Goal: Find contact information: Find contact information

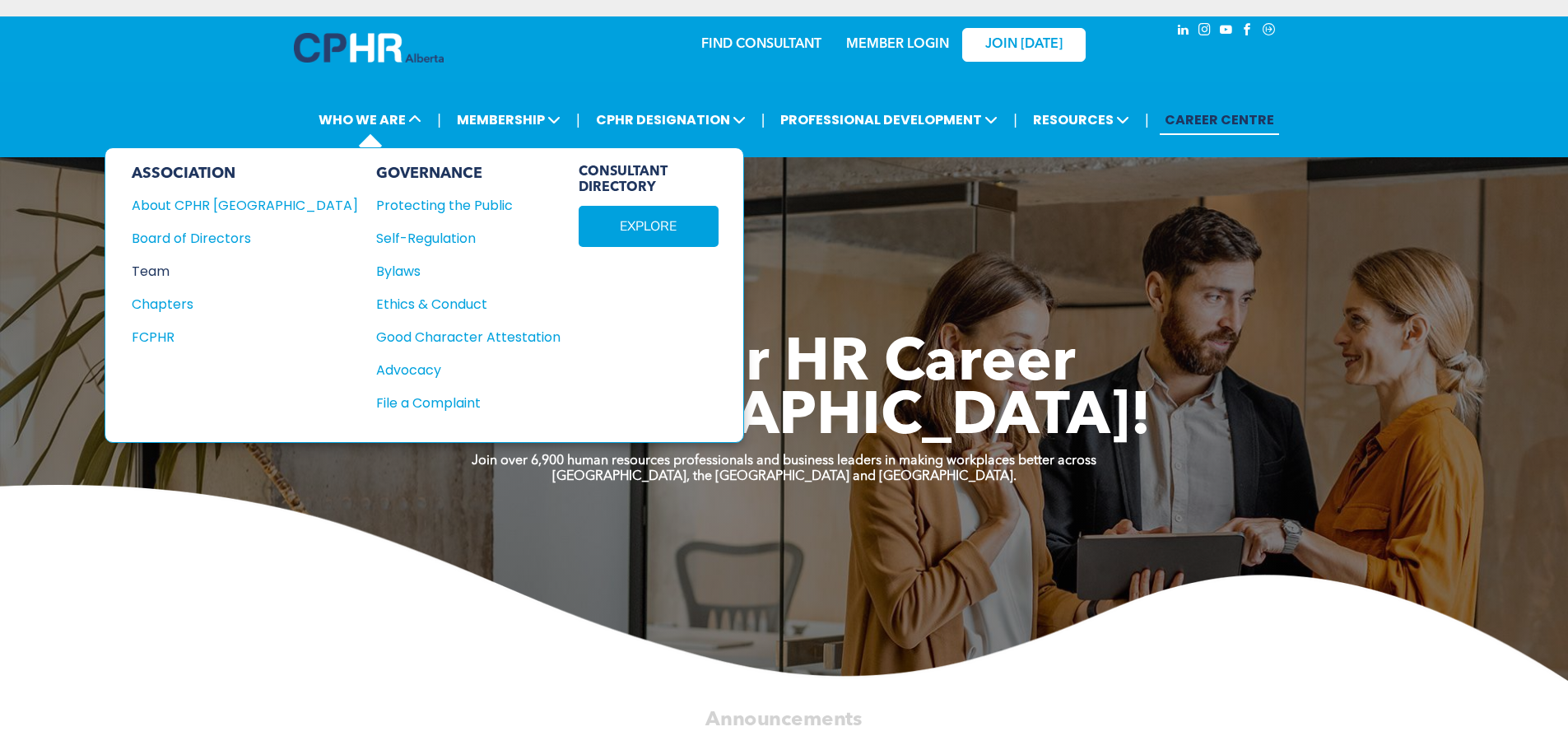
click at [157, 271] on div "Team" at bounding box center [233, 271] width 204 height 21
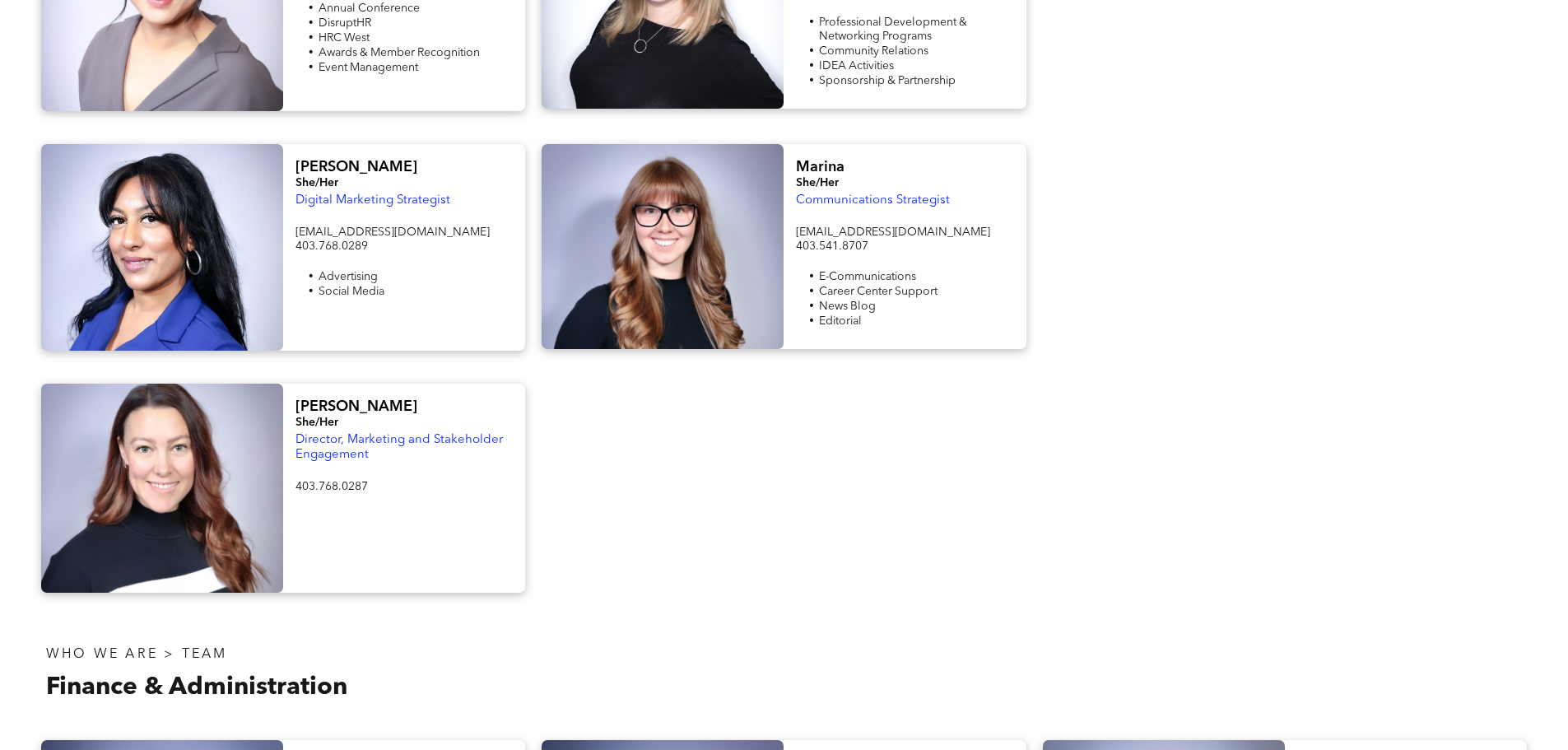
scroll to position [1893, 0]
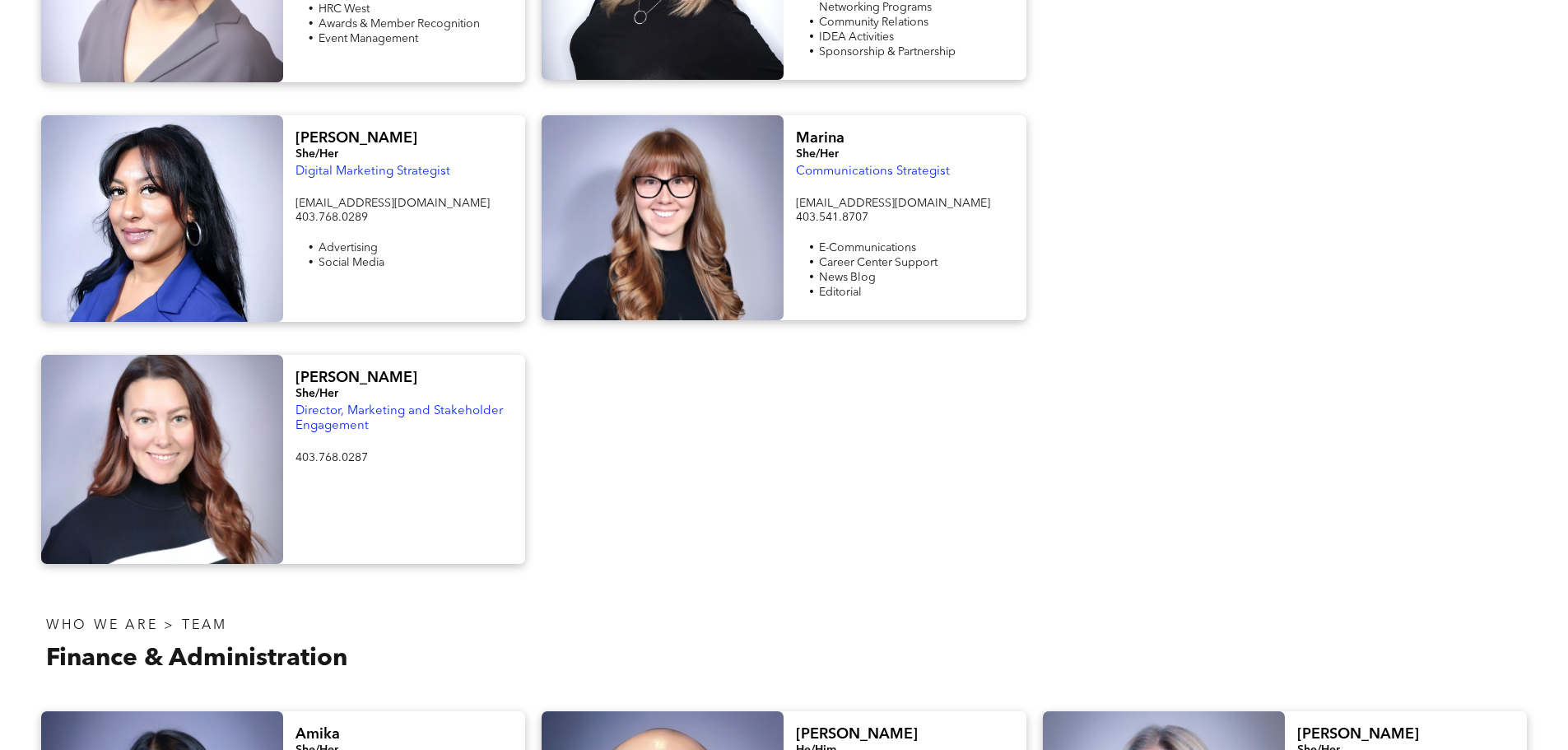
click at [294, 354] on div "Bailey She/Her Director, Marketing and Stakeholder Engagement 403.768.0287 ﻿" at bounding box center [404, 458] width 242 height 209
click at [310, 370] on span "Bailey" at bounding box center [356, 377] width 121 height 15
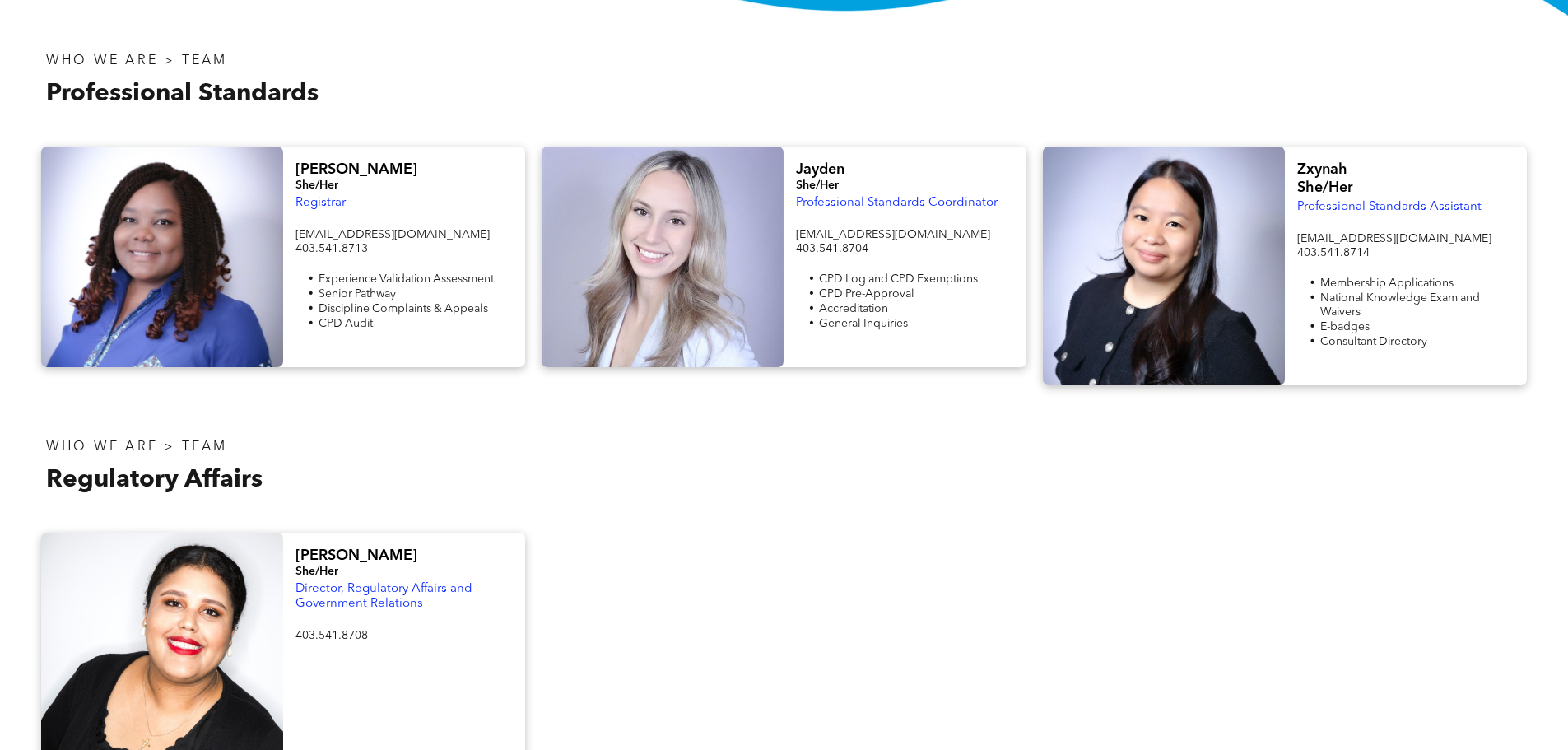
scroll to position [0, 0]
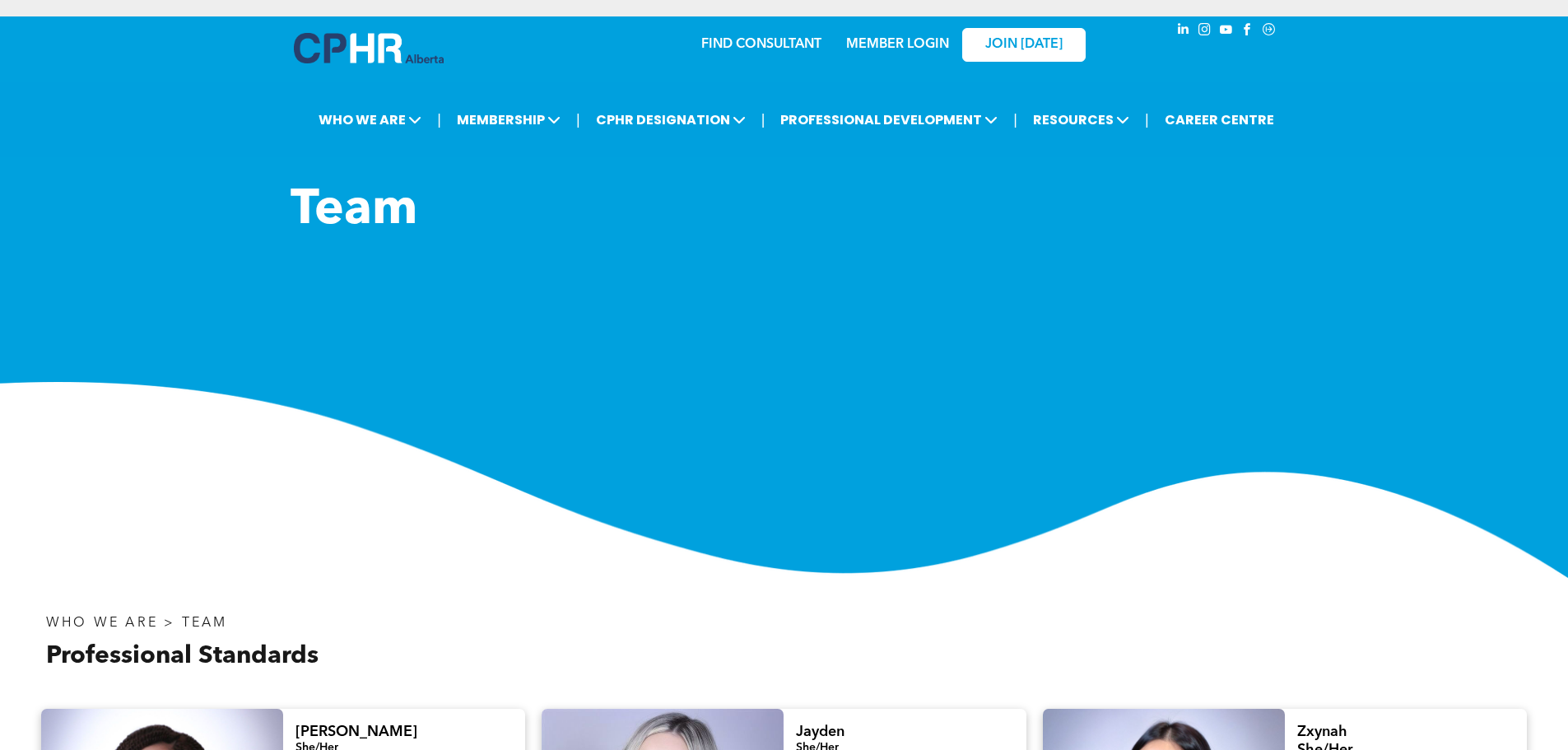
click at [392, 46] on img at bounding box center [368, 48] width 150 height 31
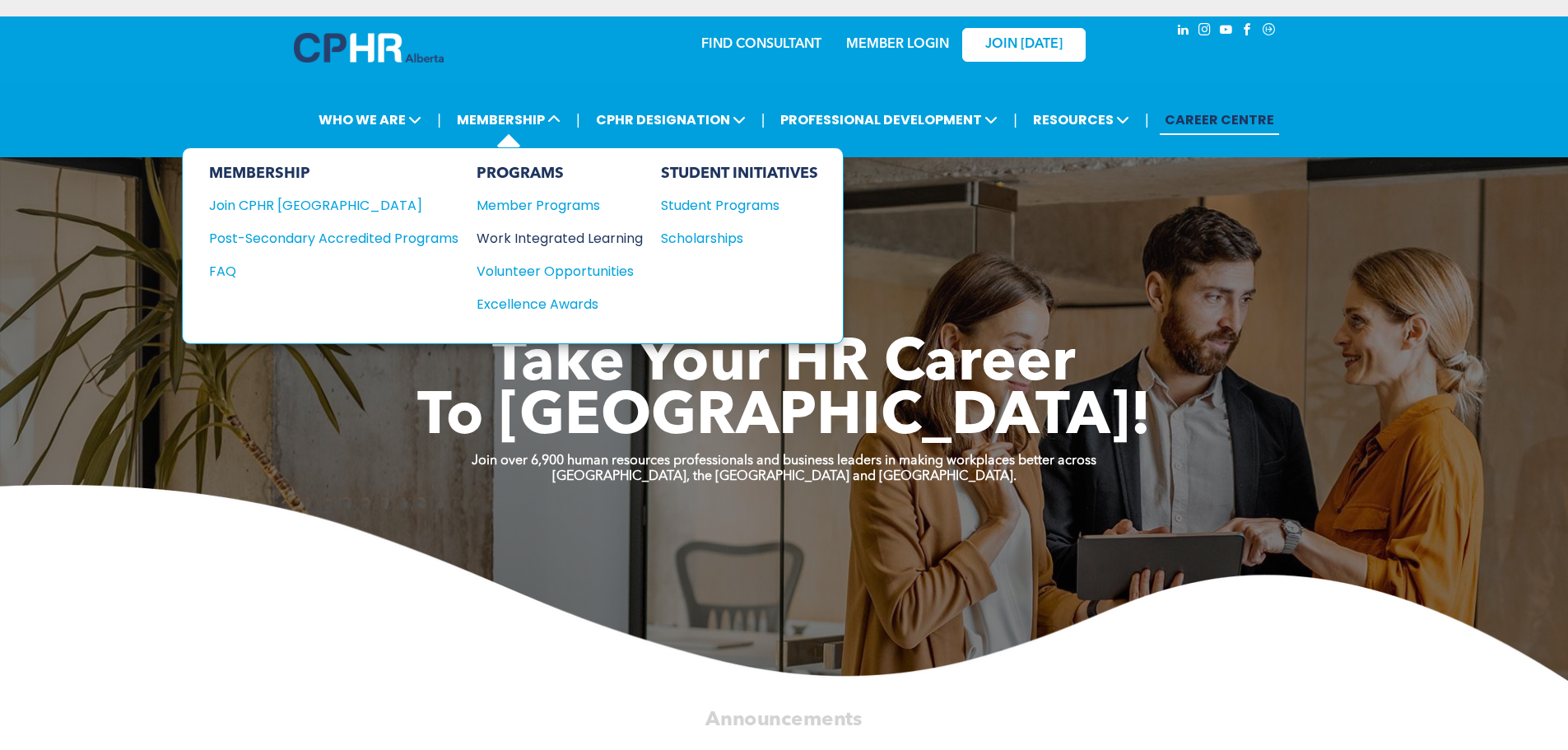
click at [535, 236] on div "Work Integrated Learning" at bounding box center [551, 238] width 150 height 21
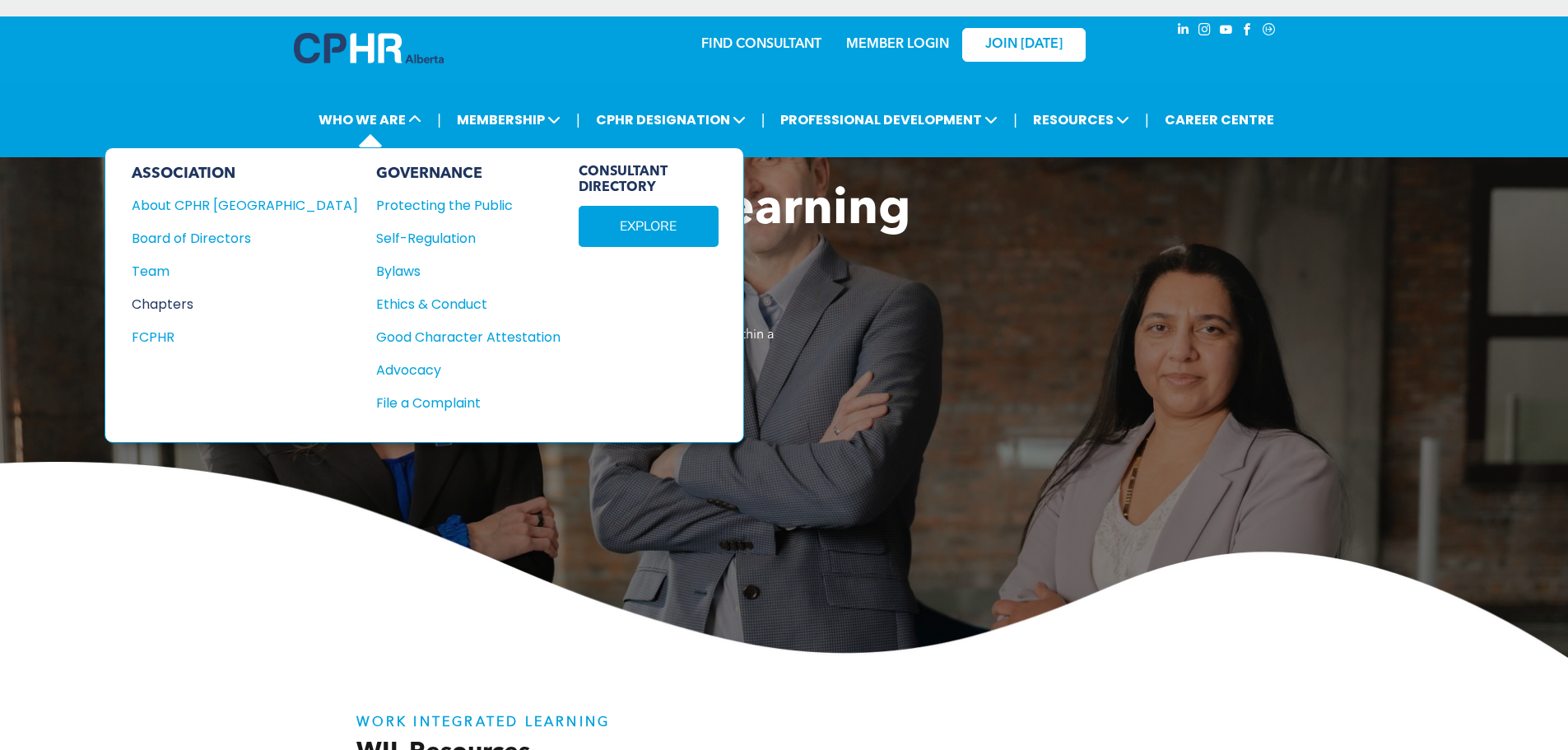
click at [166, 300] on div "Chapters" at bounding box center [233, 304] width 204 height 21
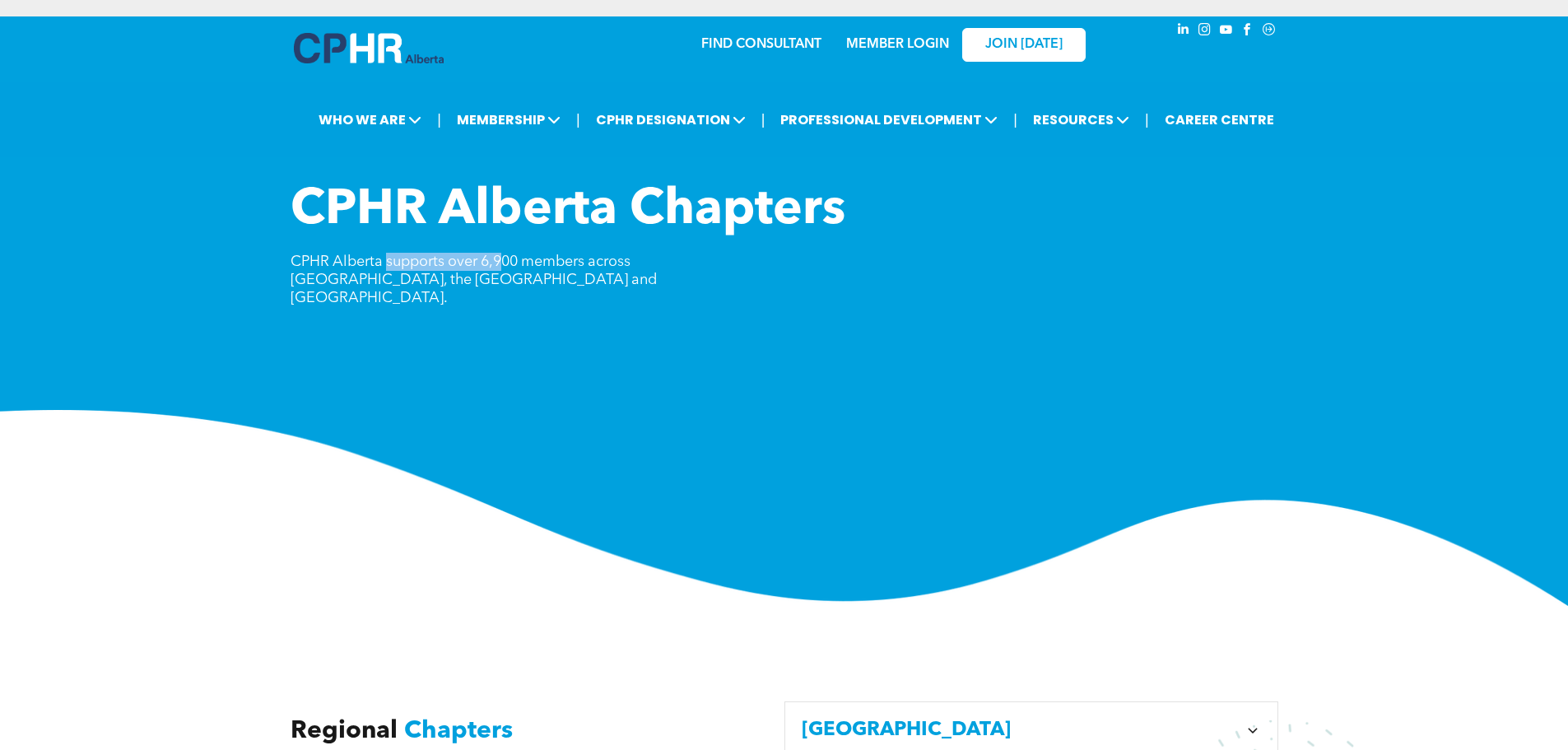
drag, startPoint x: 459, startPoint y: 261, endPoint x: 535, endPoint y: 267, distance: 76.2
click at [529, 267] on div "CPHR Alberta Chapters CPHR Alberta supports over 6,900 members across [GEOGRAPH…" at bounding box center [785, 254] width 988 height 146
drag, startPoint x: 573, startPoint y: 261, endPoint x: 511, endPoint y: 261, distance: 62.0
click at [522, 260] on span "CPHR Alberta supports over 6,900 members across [GEOGRAPHIC_DATA], the [GEOGRAP…" at bounding box center [473, 280] width 366 height 51
click at [505, 262] on span "CPHR Alberta supports over 6,900 members across [GEOGRAPHIC_DATA], the [GEOGRAP…" at bounding box center [473, 280] width 366 height 51
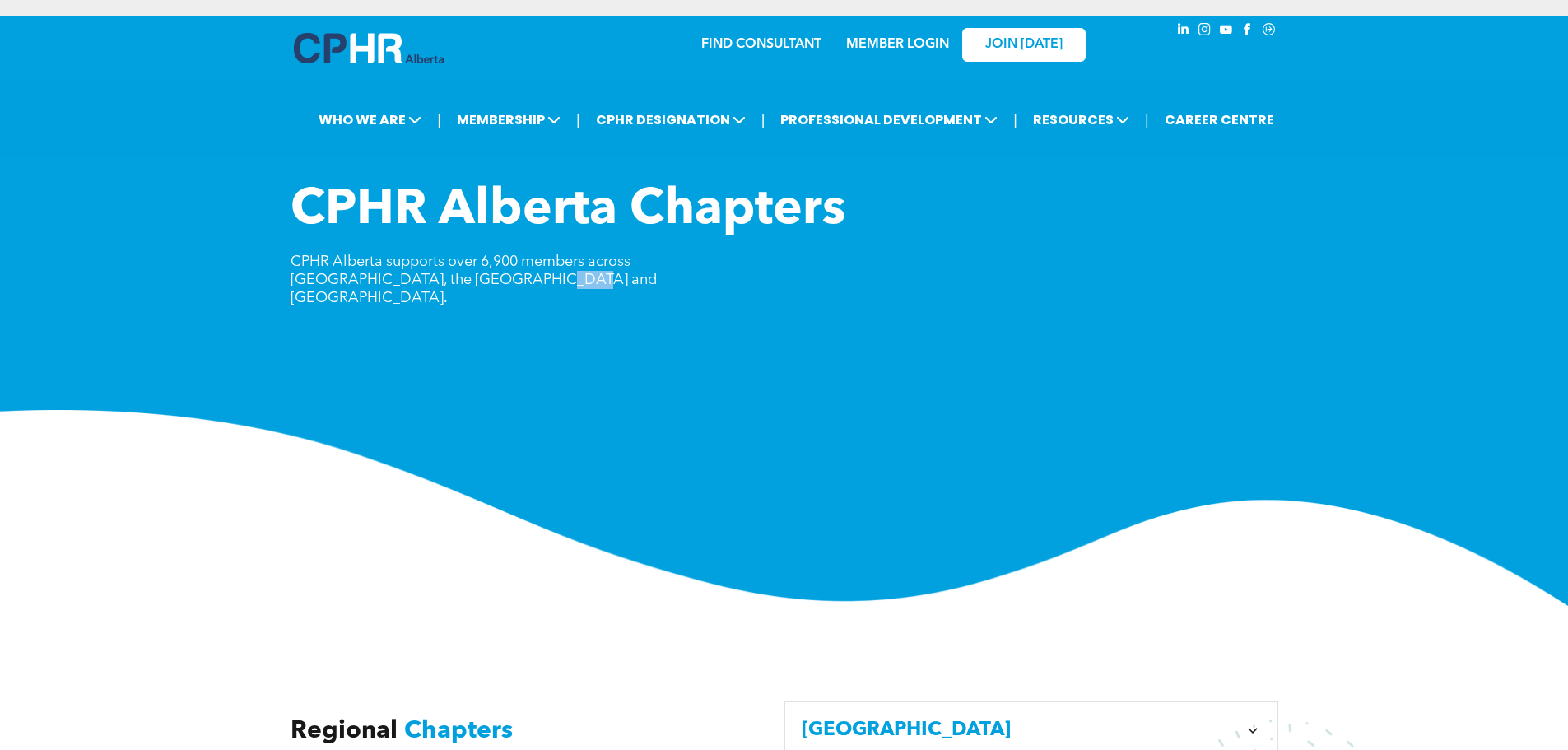
drag, startPoint x: 460, startPoint y: 288, endPoint x: 426, endPoint y: 289, distance: 34.0
click at [426, 289] on div "CPHR Alberta Chapters CPHR Alberta supports over 6,900 members across [GEOGRAPH…" at bounding box center [785, 254] width 988 height 146
drag, startPoint x: 368, startPoint y: 285, endPoint x: 419, endPoint y: 285, distance: 51.0
click at [416, 285] on span "CPHR Alberta supports over 6,900 members across [GEOGRAPHIC_DATA], the [GEOGRAP…" at bounding box center [473, 280] width 366 height 51
click at [433, 285] on span "CPHR Alberta supports over 6,900 members across [GEOGRAPHIC_DATA], the [GEOGRAP…" at bounding box center [473, 280] width 366 height 51
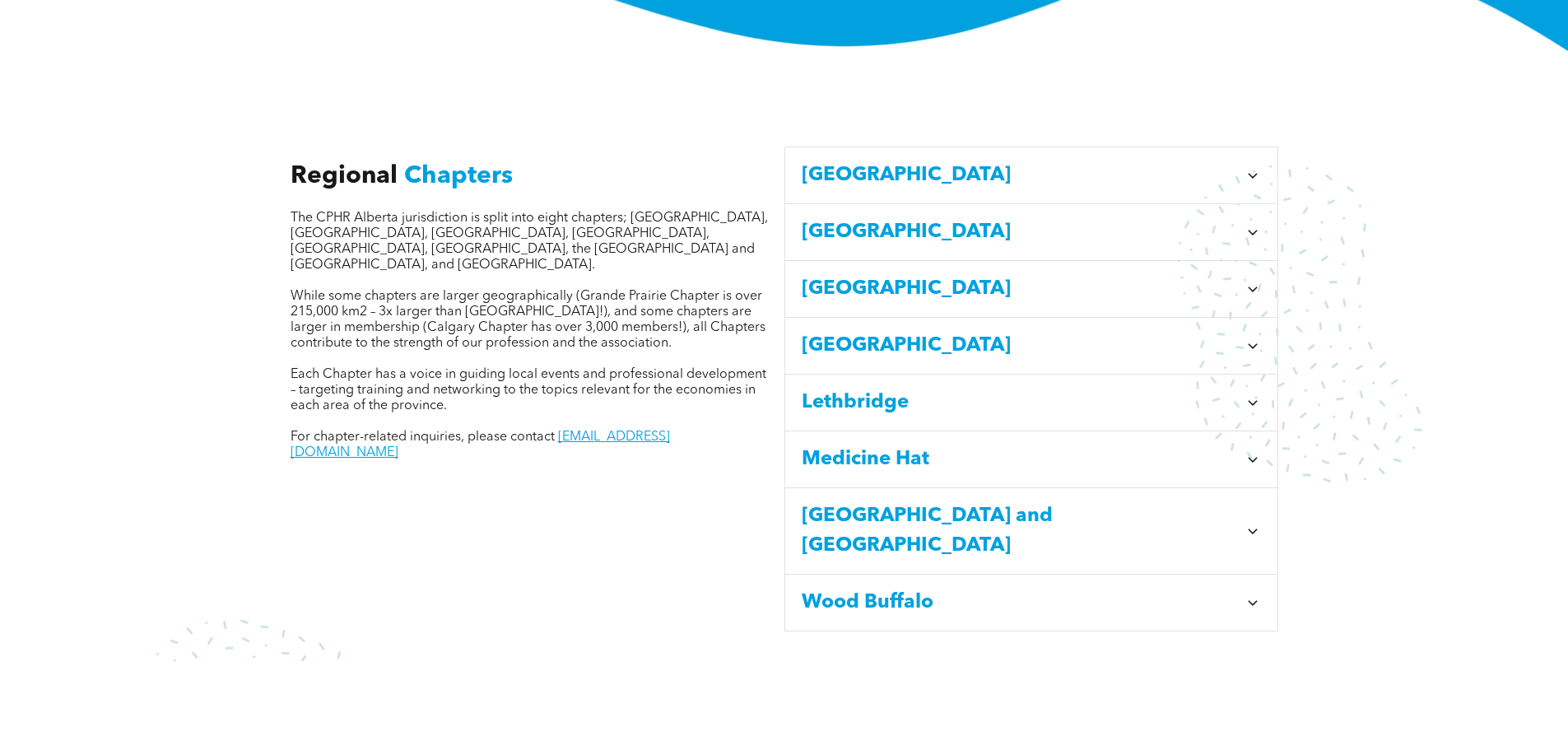
scroll to position [577, 0]
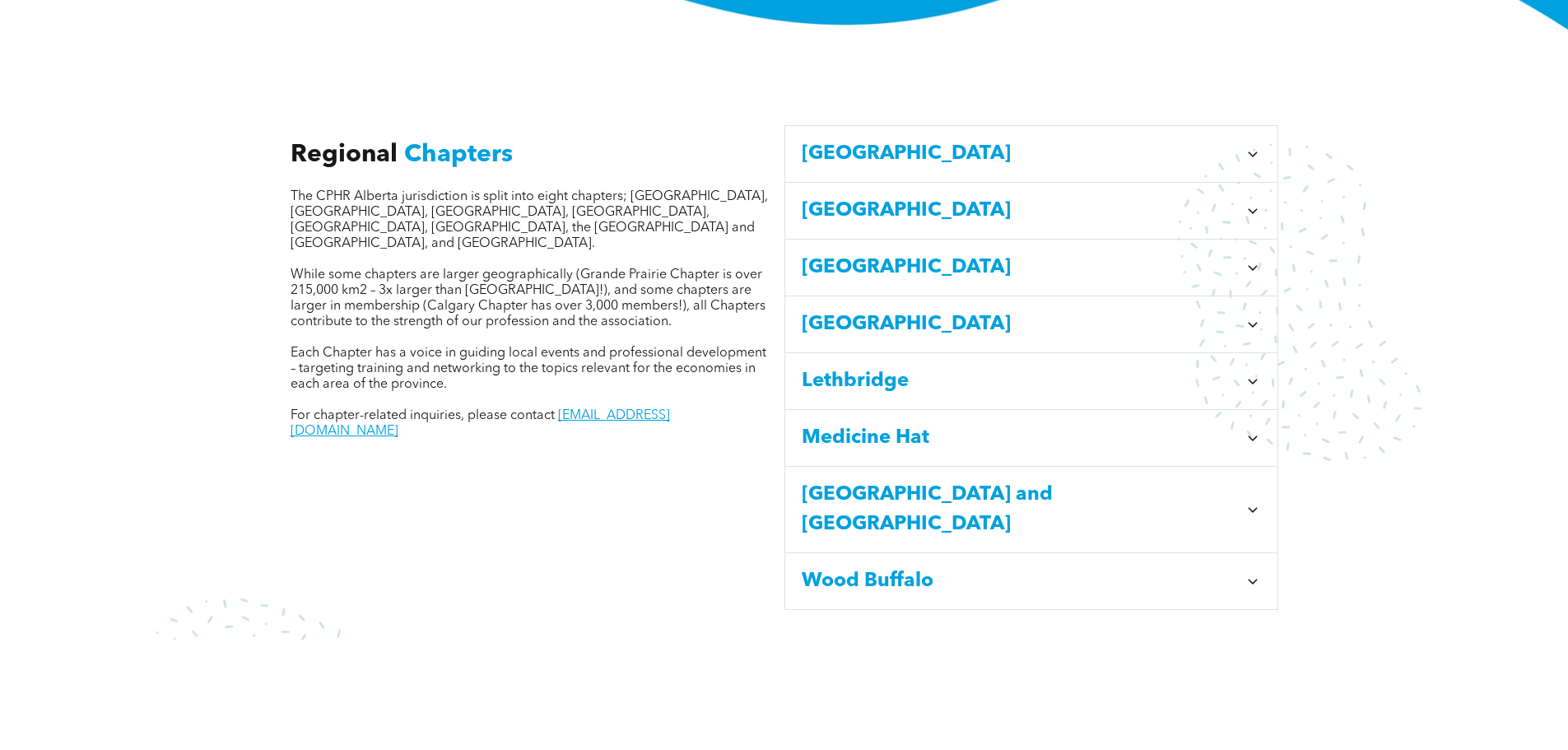
click at [1254, 202] on icon at bounding box center [1253, 211] width 17 height 17
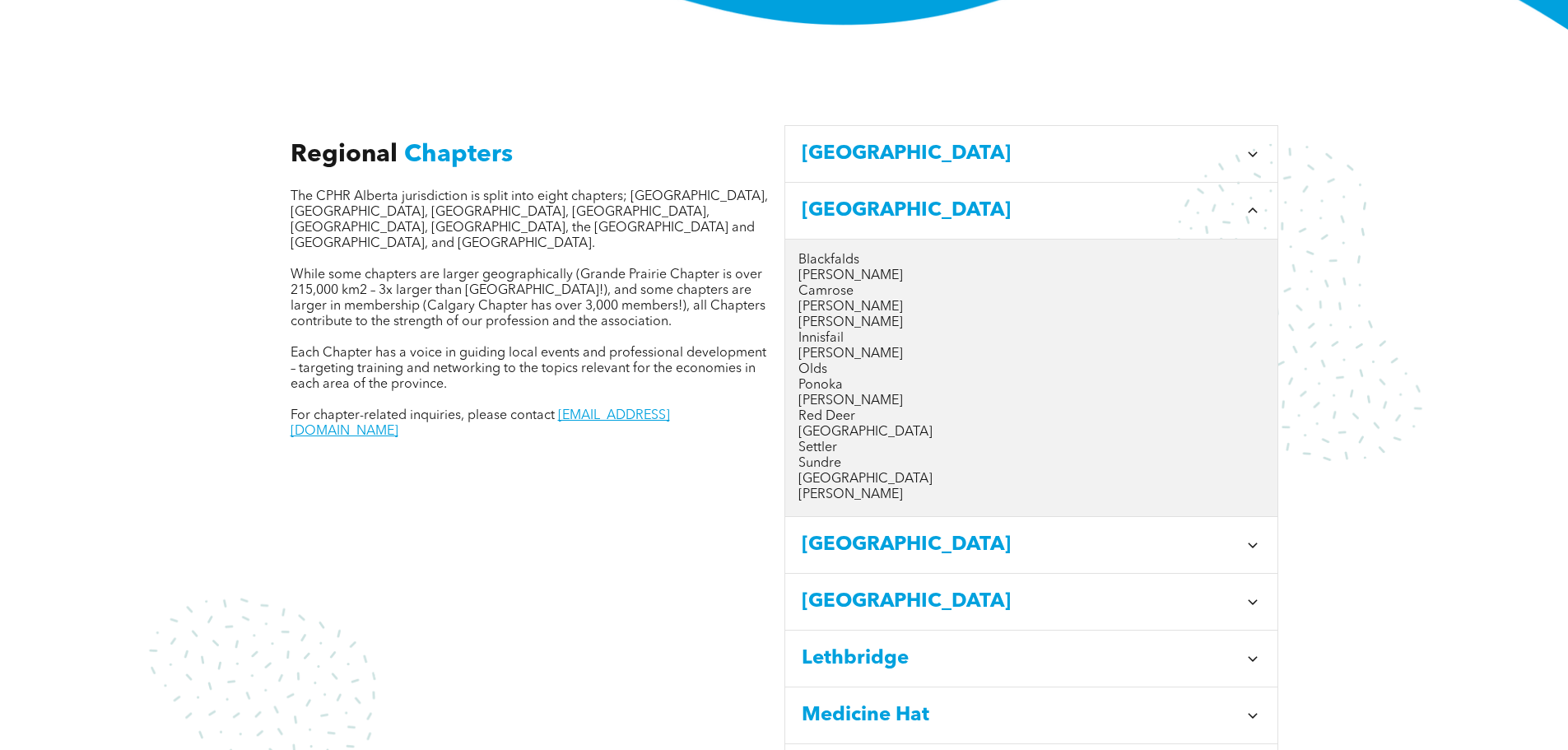
click at [1254, 207] on icon at bounding box center [1252, 210] width 9 height 5
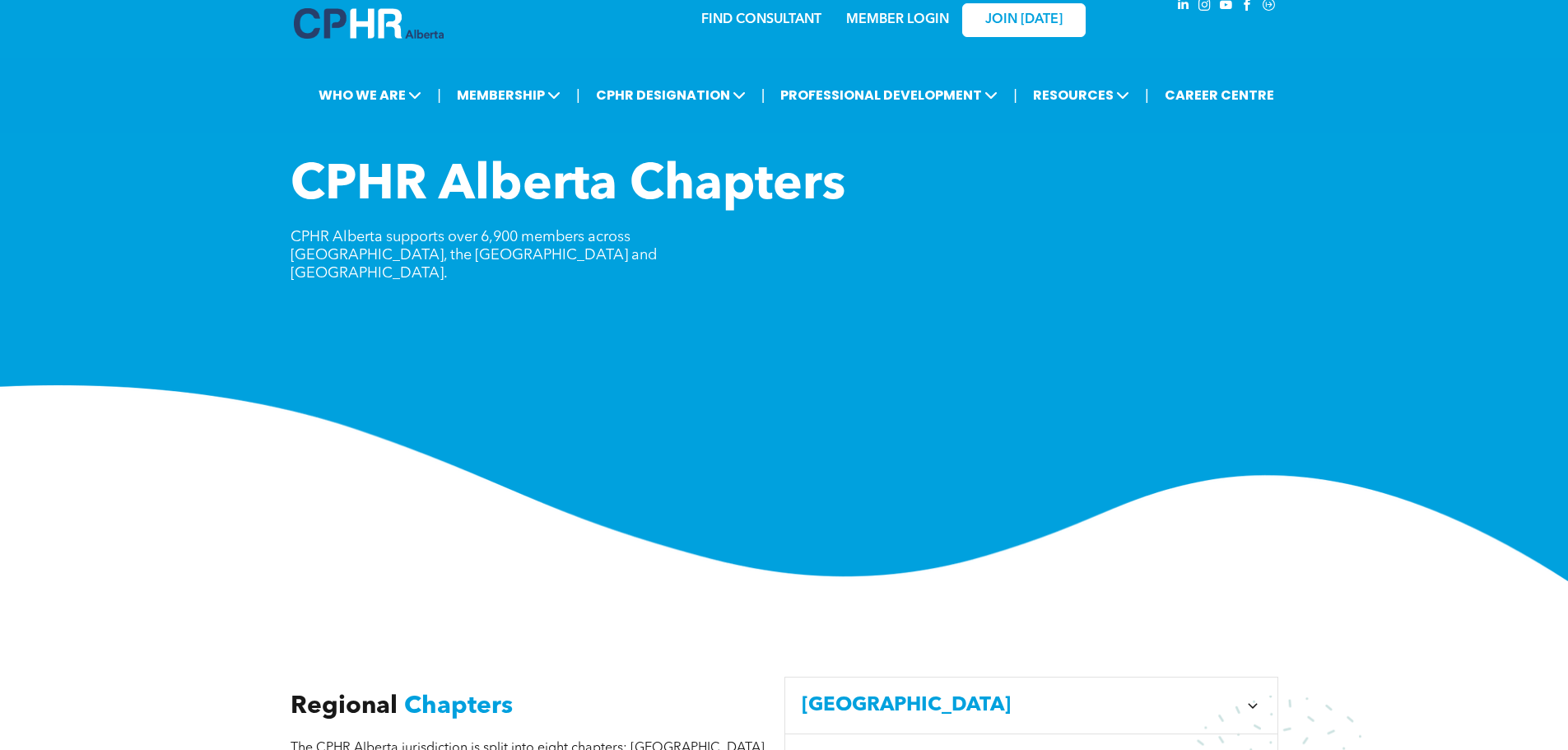
scroll to position [0, 0]
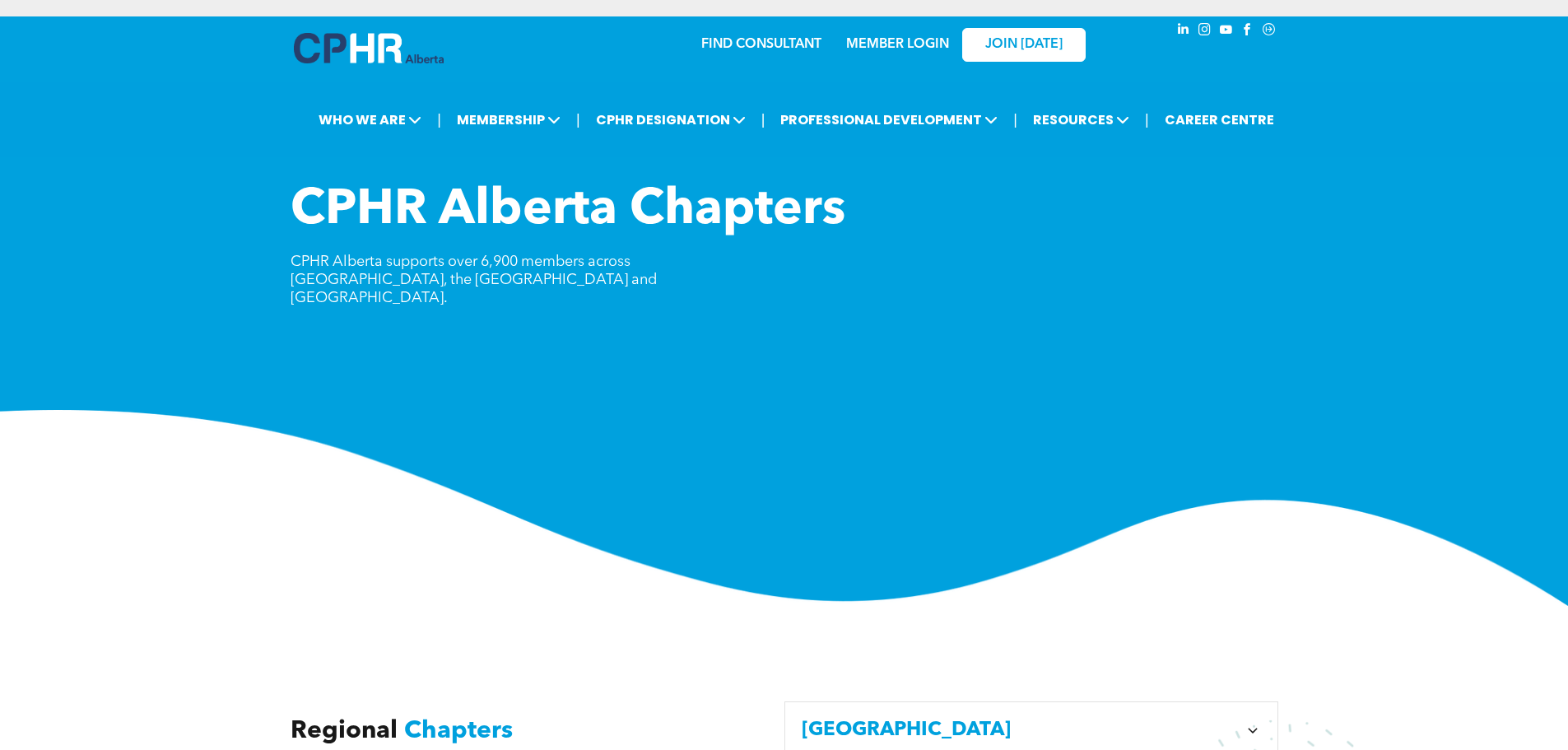
click at [911, 31] on div "MEMBER LOGIN" at bounding box center [897, 40] width 107 height 30
click at [911, 46] on link "MEMBER LOGIN" at bounding box center [897, 45] width 103 height 13
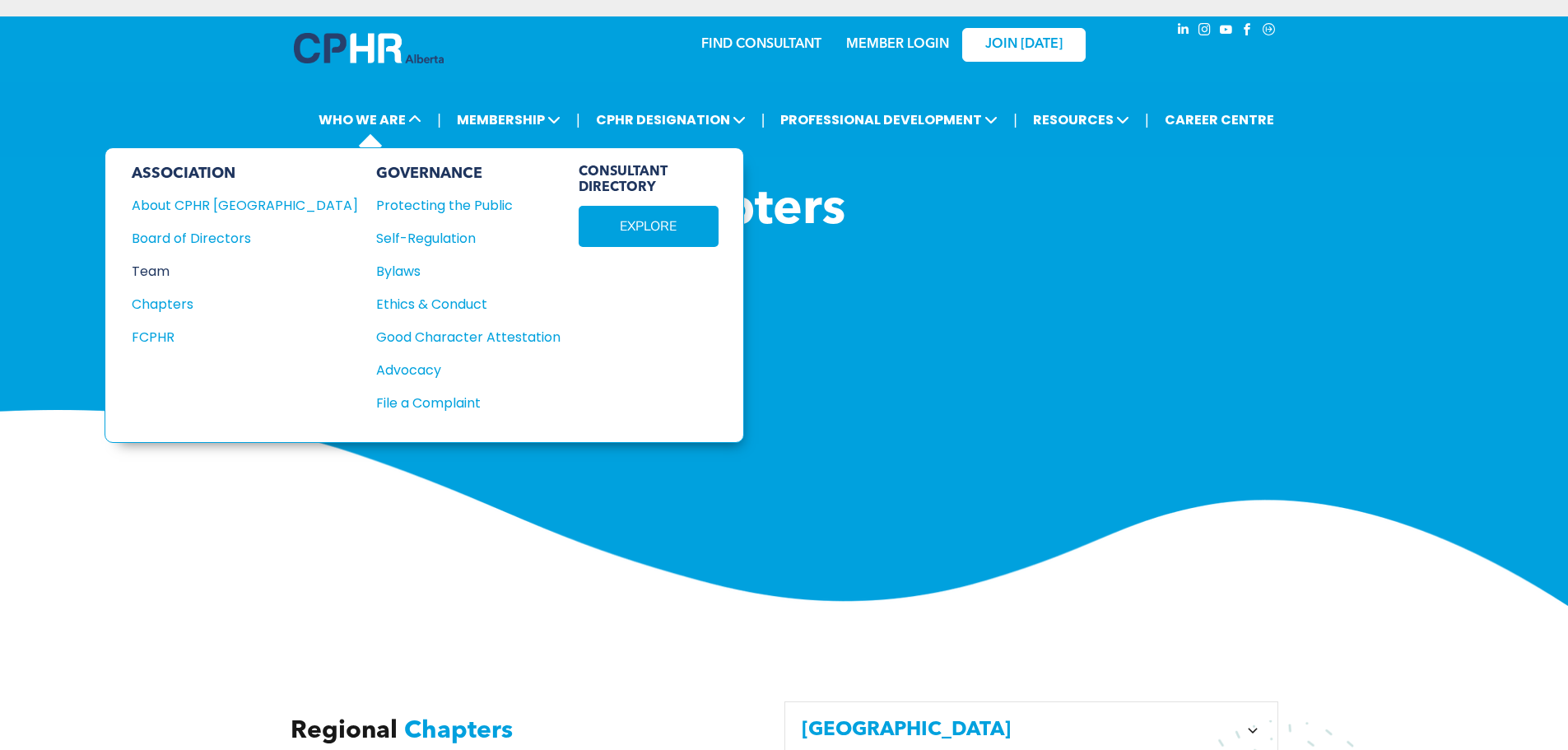
click at [164, 277] on div "Team" at bounding box center [233, 271] width 204 height 21
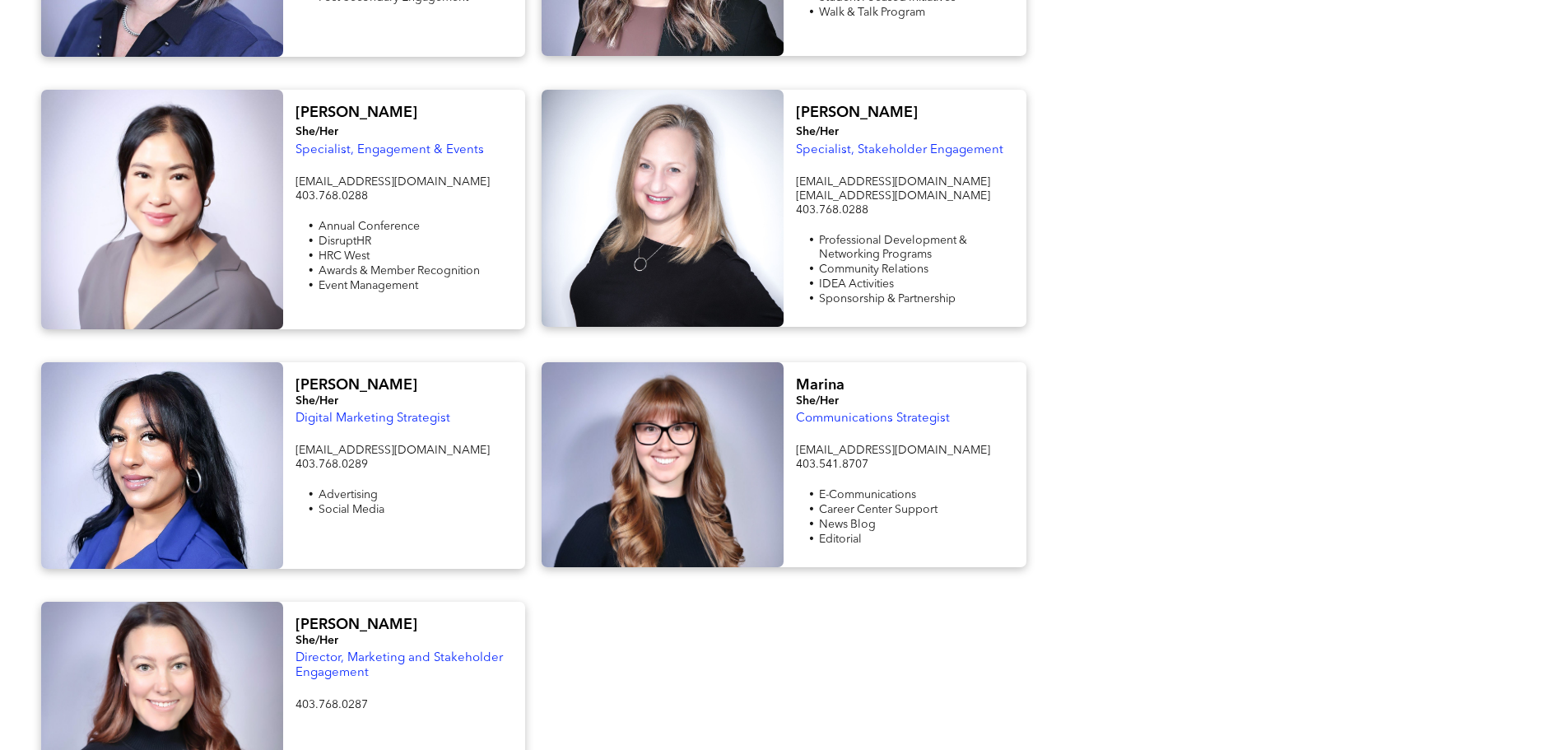
scroll to position [2058, 0]
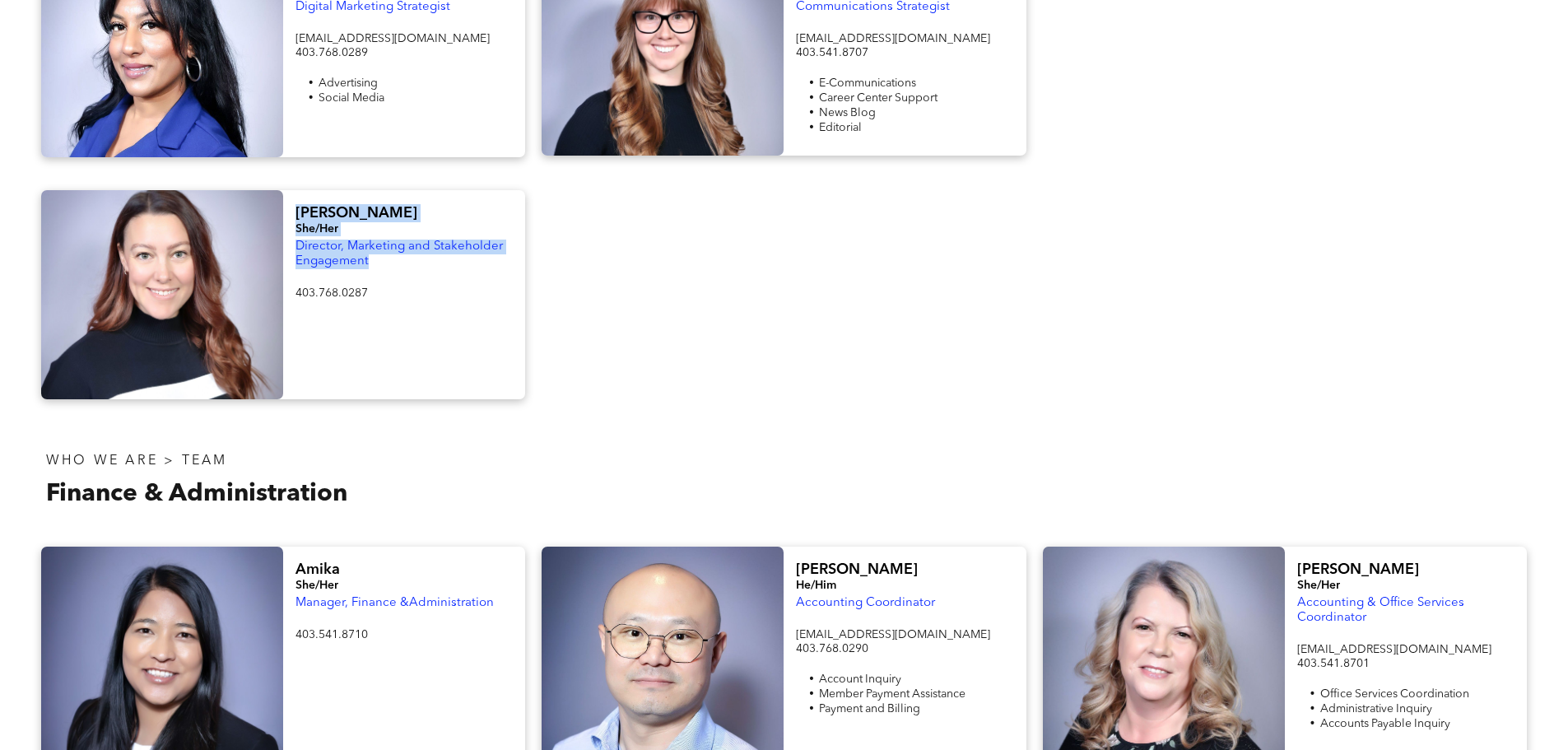
drag, startPoint x: 372, startPoint y: 220, endPoint x: 296, endPoint y: 176, distance: 87.8
click at [296, 190] on div "[PERSON_NAME] She/Her Director, Marketing and Stakeholder Engagement 403.768.02…" at bounding box center [404, 294] width 242 height 209
copy div "[PERSON_NAME] She/Her Director, Marketing and Stakeholder Engagement"
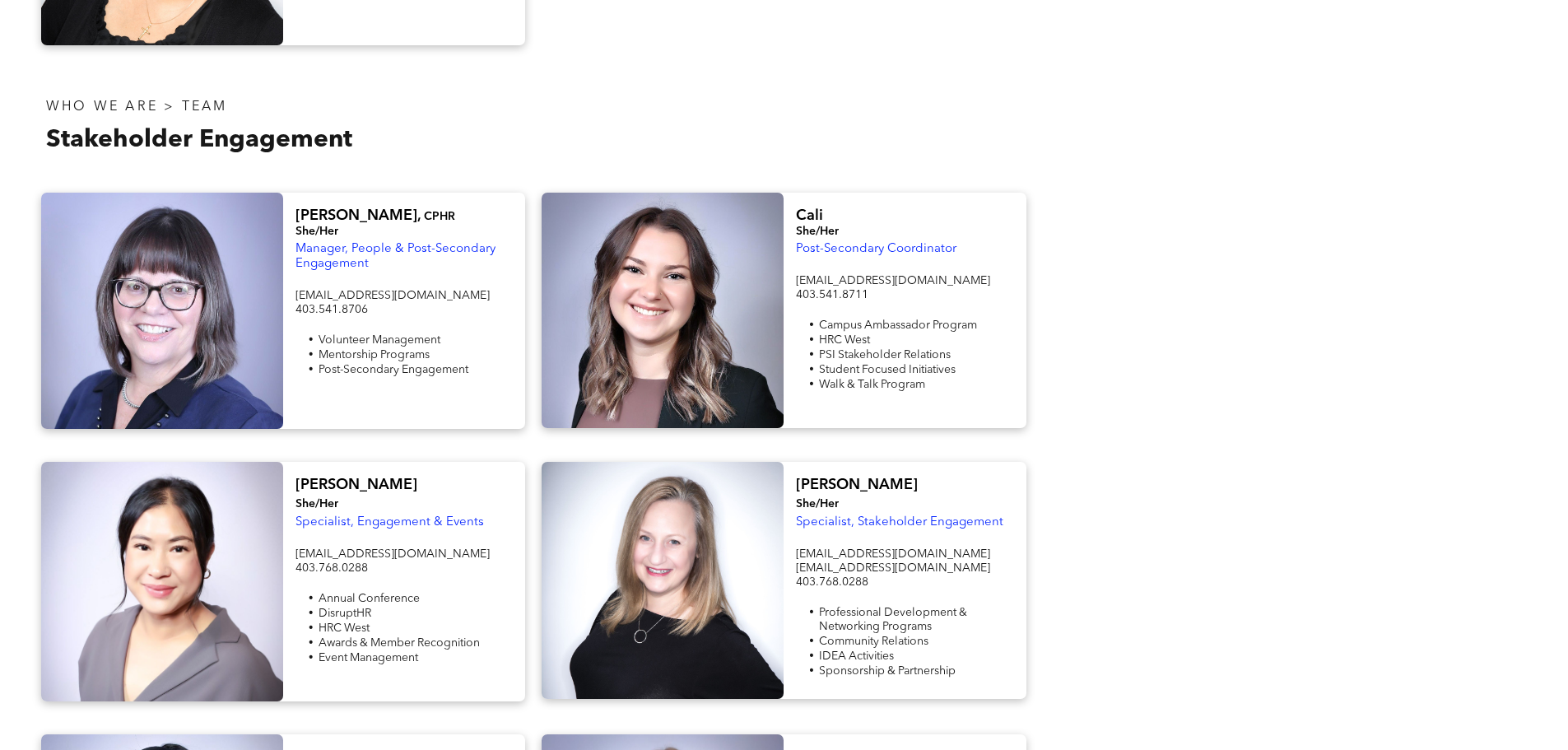
scroll to position [1235, 0]
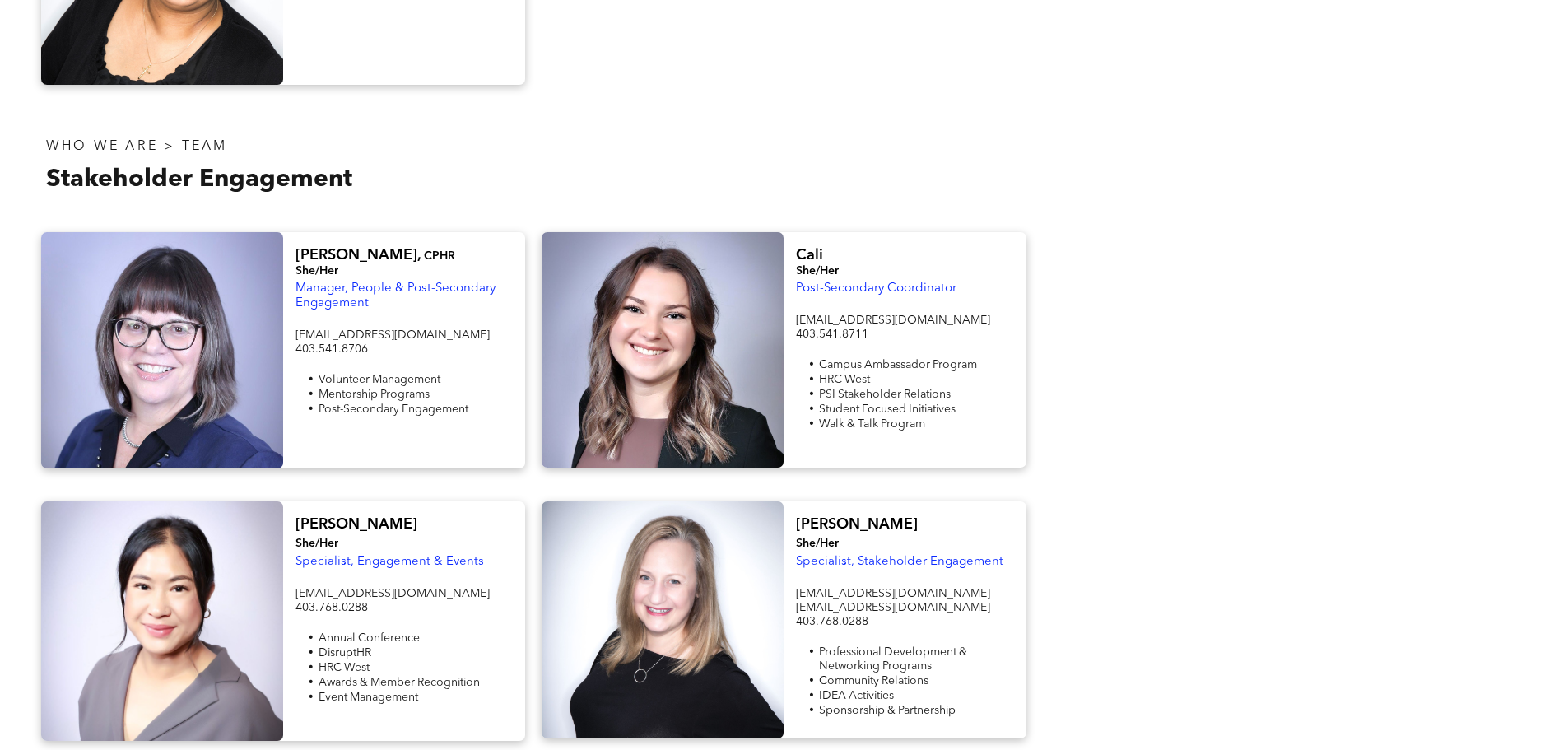
click at [904, 556] on span "Specialist, Stakeholder Engagement" at bounding box center [900, 562] width 207 height 12
copy div "Specialist, Stakeholder Engagement"
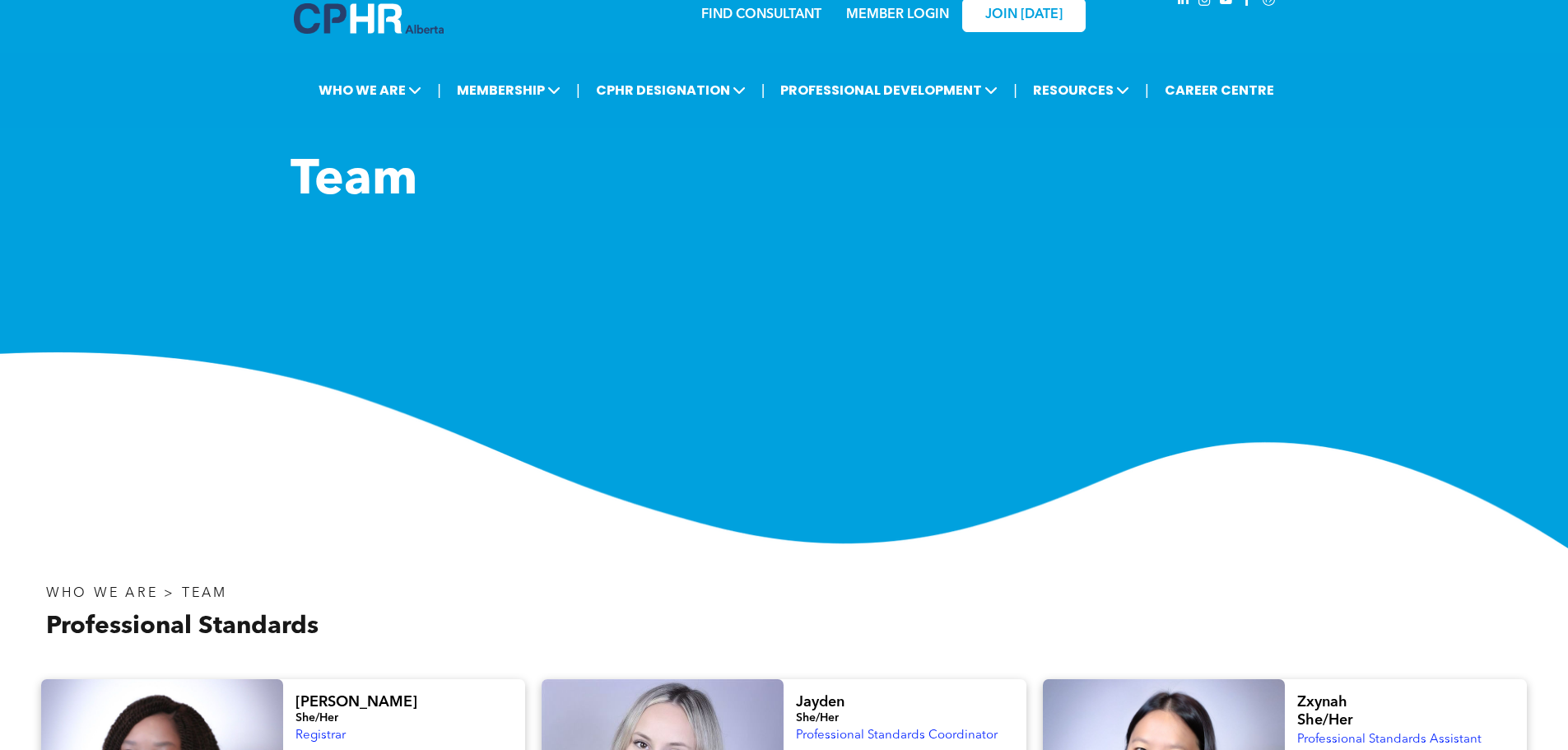
scroll to position [0, 0]
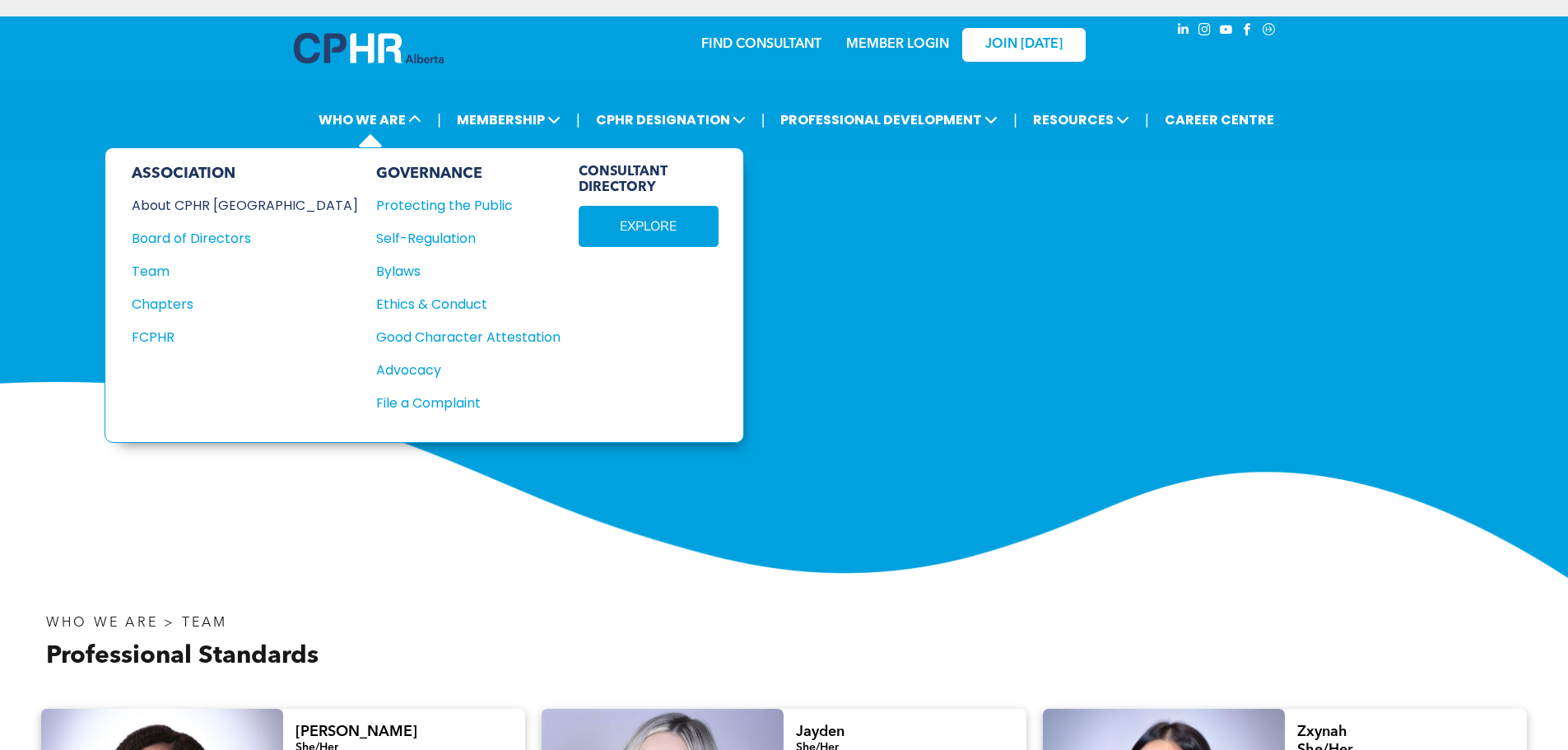
click at [183, 204] on div "About CPHR [GEOGRAPHIC_DATA]" at bounding box center [233, 205] width 204 height 21
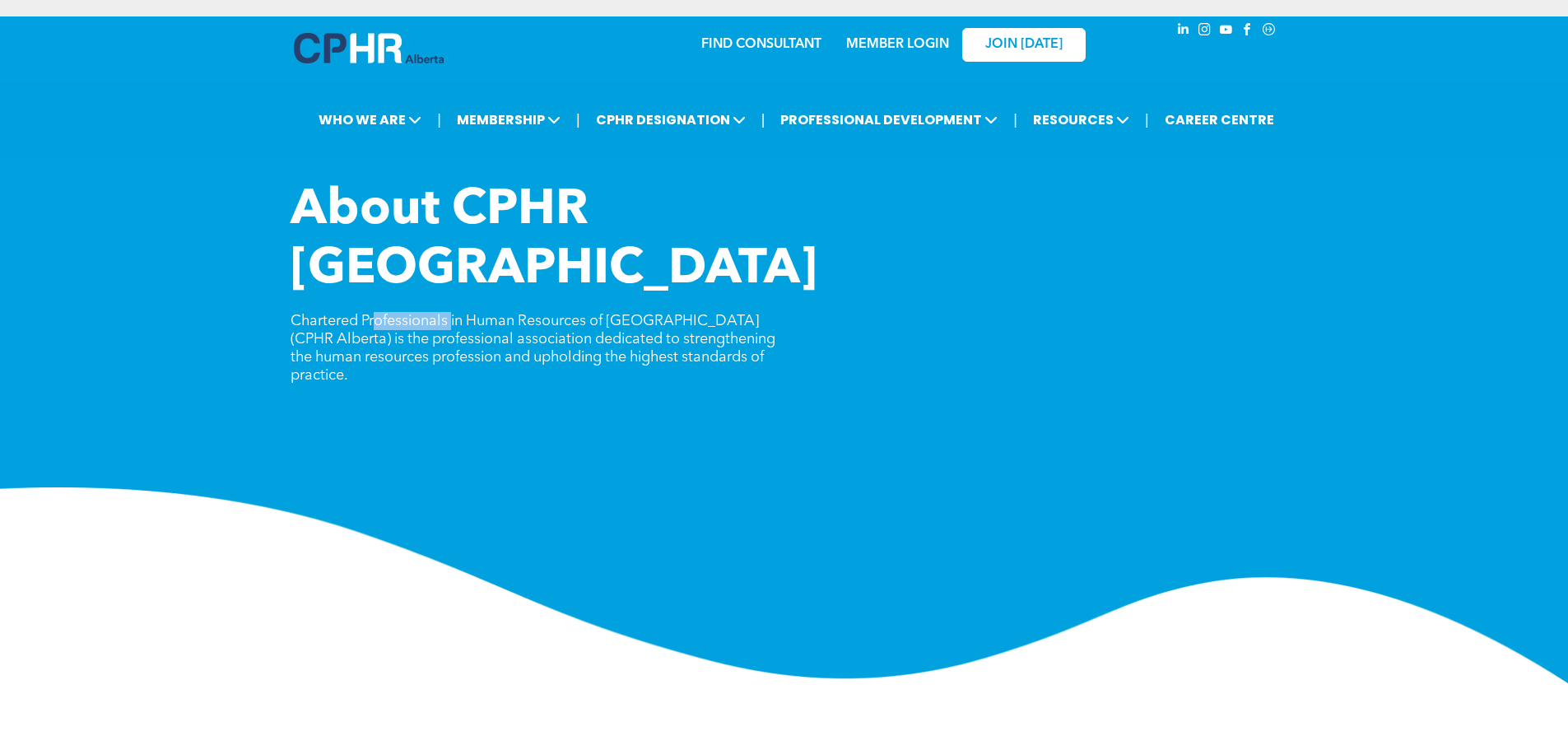
drag, startPoint x: 378, startPoint y: 263, endPoint x: 473, endPoint y: 265, distance: 95.0
click at [455, 314] on span "Chartered Professionals in Human Resources of [GEOGRAPHIC_DATA] (CPHR Alberta) …" at bounding box center [533, 349] width 485 height 69
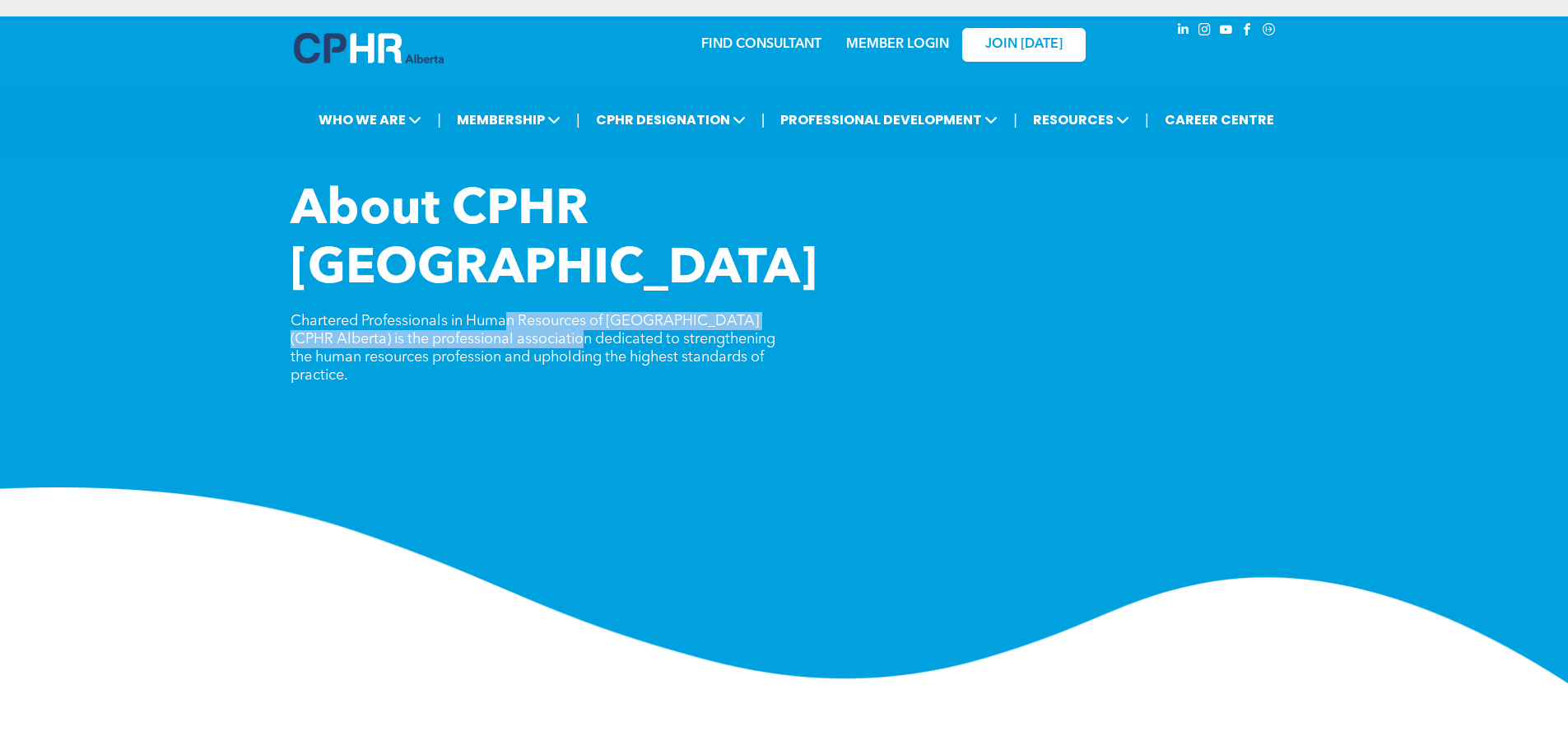
drag, startPoint x: 516, startPoint y: 268, endPoint x: 567, endPoint y: 271, distance: 51.1
click at [557, 314] on span "Chartered Professionals in Human Resources of [GEOGRAPHIC_DATA] (CPHR Alberta) …" at bounding box center [533, 349] width 485 height 69
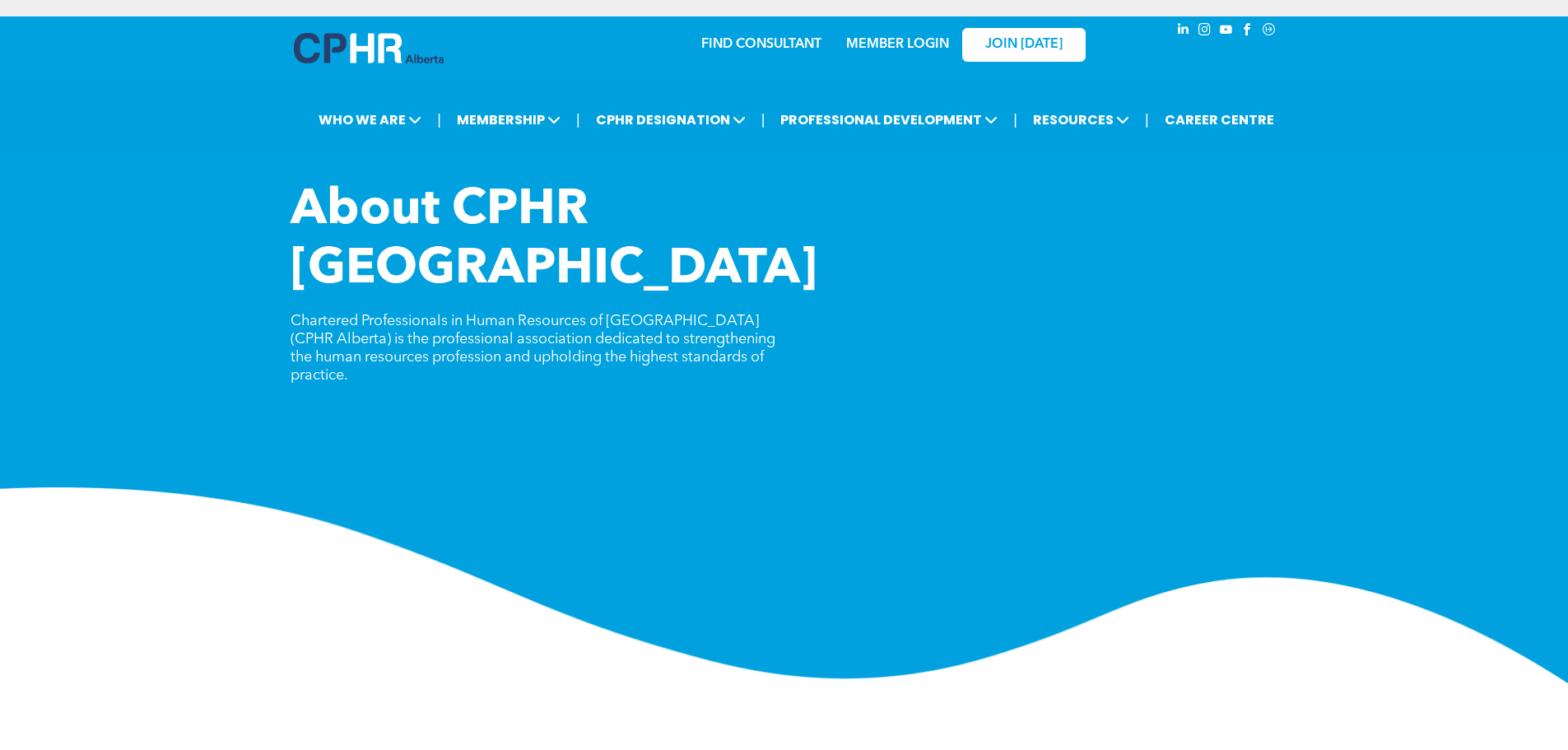
click at [622, 314] on span "Chartered Professionals in Human Resources of [GEOGRAPHIC_DATA] (CPHR Alberta) …" at bounding box center [533, 349] width 485 height 69
drag, startPoint x: 591, startPoint y: 268, endPoint x: 501, endPoint y: 267, distance: 90.0
click at [539, 314] on span "Chartered Professionals in Human Resources of [GEOGRAPHIC_DATA] (CPHR Alberta) …" at bounding box center [533, 349] width 485 height 69
drag, startPoint x: 424, startPoint y: 266, endPoint x: 479, endPoint y: 263, distance: 55.1
click at [478, 314] on span "Chartered Professionals in Human Resources of [GEOGRAPHIC_DATA] (CPHR Alberta) …" at bounding box center [533, 349] width 485 height 69
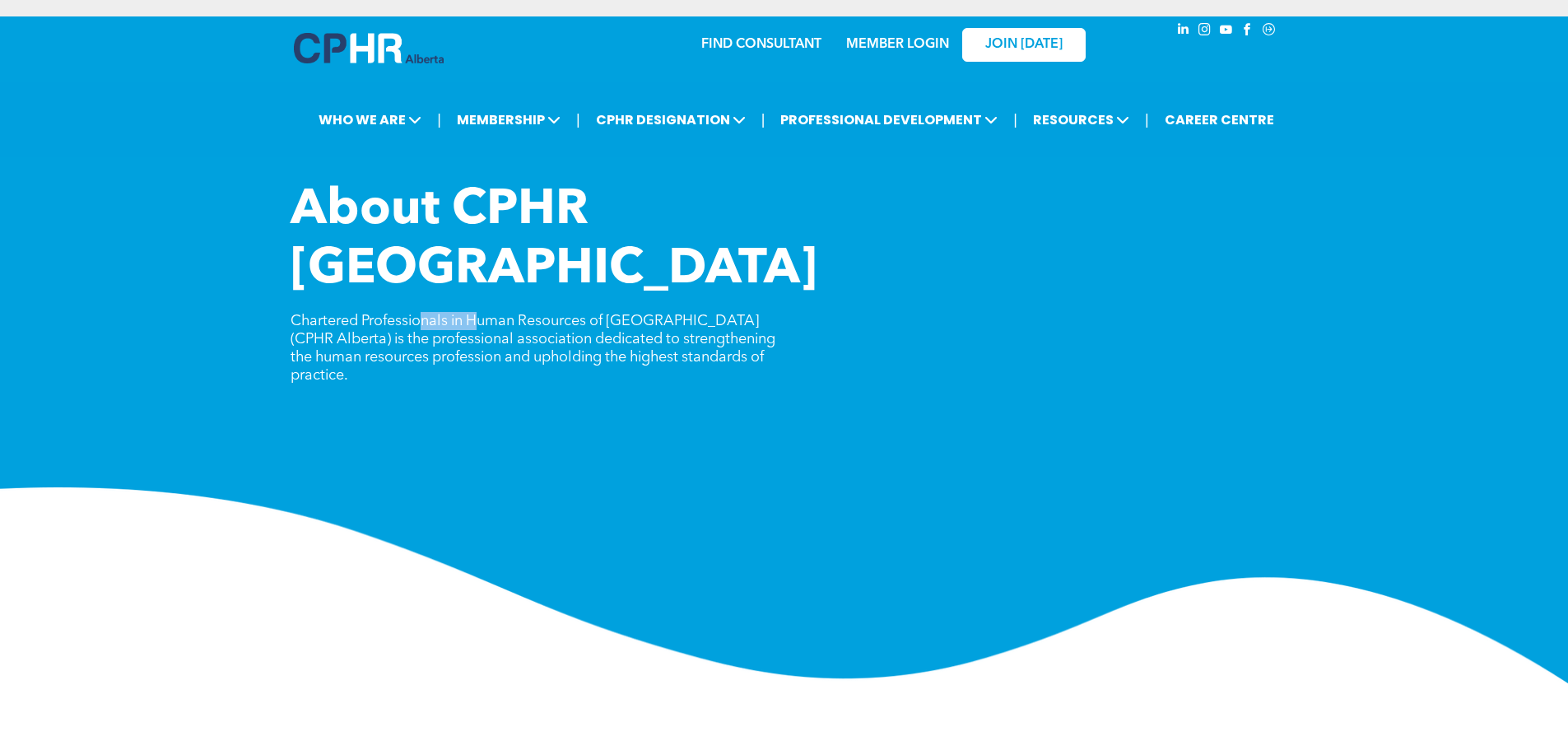
click at [480, 314] on span "Chartered Professionals in Human Resources of [GEOGRAPHIC_DATA] (CPHR Alberta) …" at bounding box center [533, 349] width 485 height 69
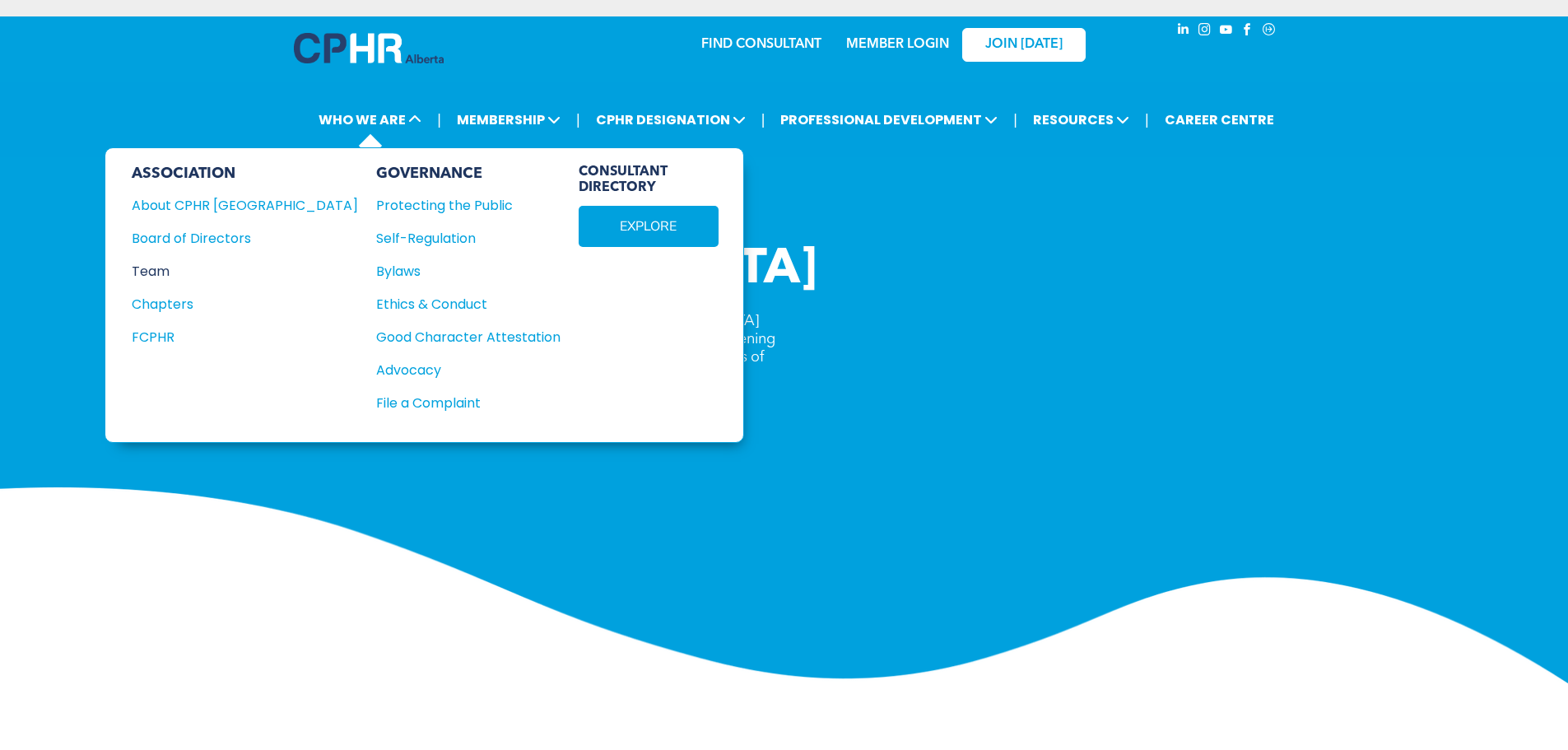
click at [157, 275] on div "Team" at bounding box center [233, 271] width 204 height 21
